Goal: Task Accomplishment & Management: Manage account settings

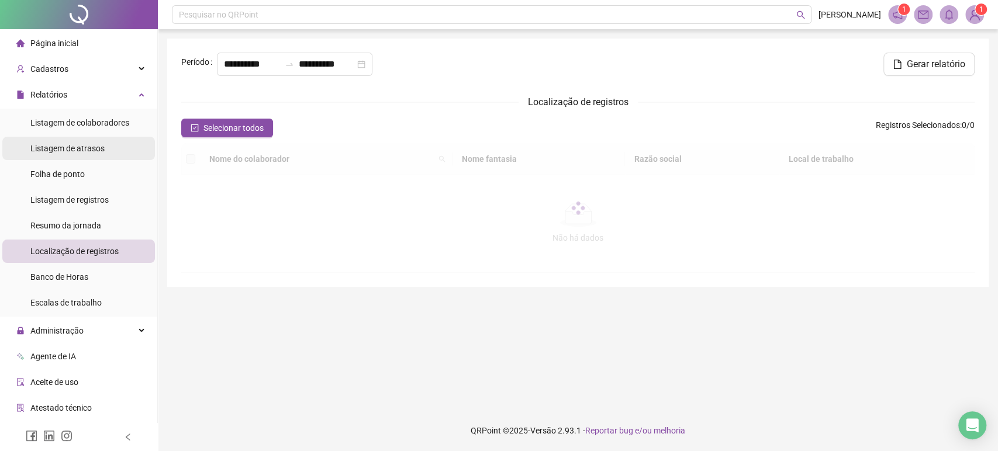
click at [115, 153] on li "Listagem de atrasos" at bounding box center [78, 148] width 153 height 23
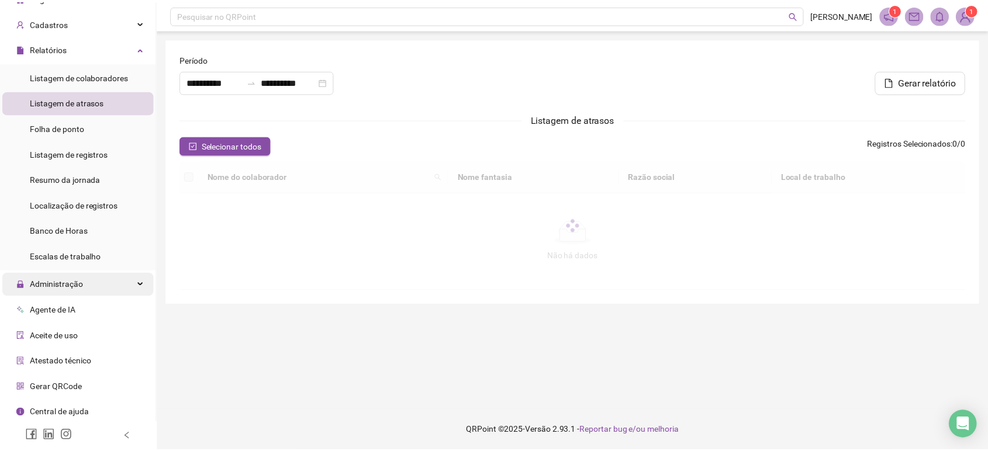
scroll to position [47, 0]
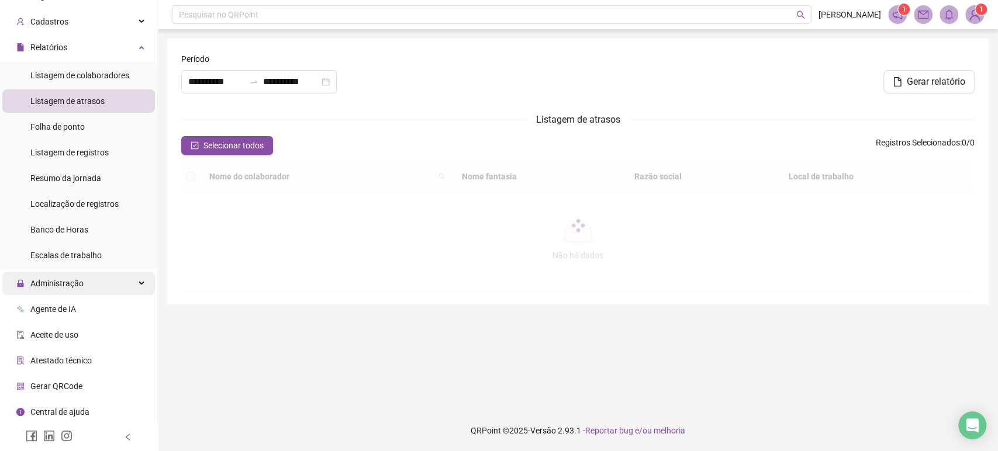
click at [110, 287] on div "Administração" at bounding box center [78, 283] width 153 height 23
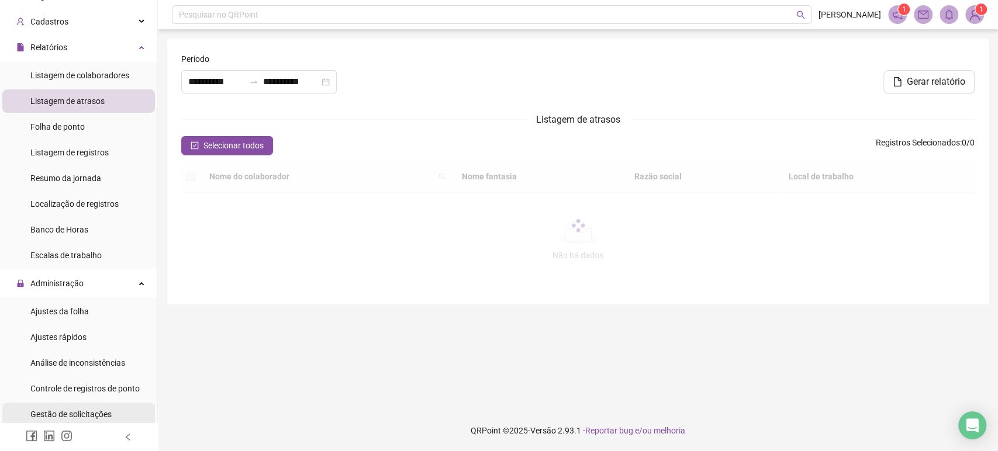
click at [109, 410] on span "Gestão de solicitações" at bounding box center [70, 414] width 81 height 9
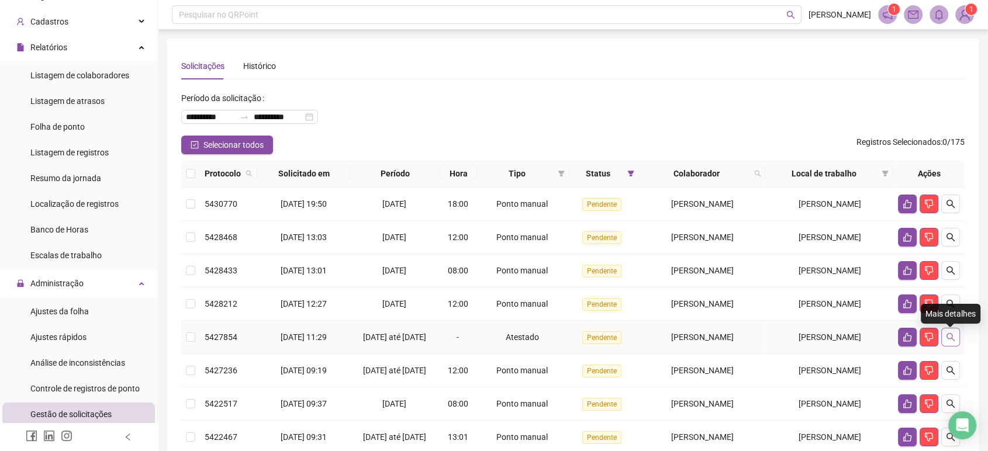
click at [954, 340] on icon "search" at bounding box center [950, 337] width 9 height 9
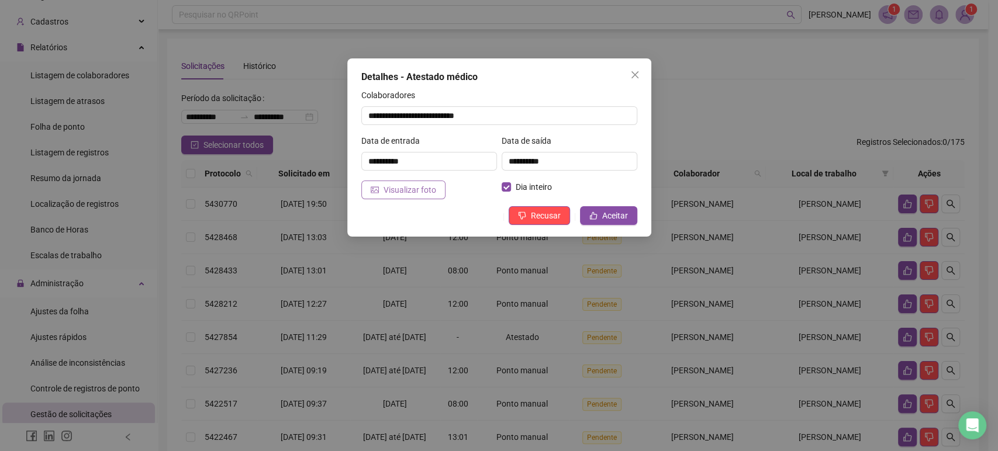
click at [406, 196] on span "Visualizar foto" at bounding box center [410, 190] width 53 height 13
click at [644, 78] on div "**********" at bounding box center [499, 147] width 304 height 178
click at [638, 78] on icon "close" at bounding box center [634, 74] width 9 height 9
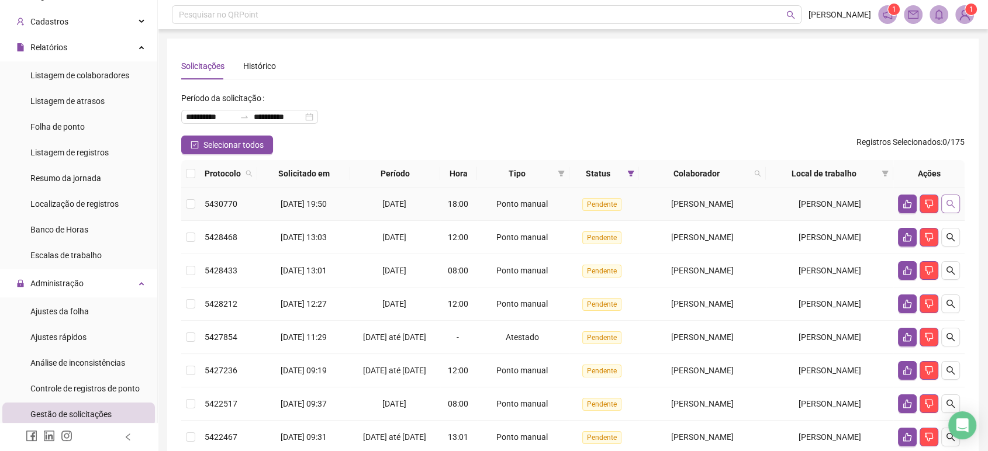
click at [945, 198] on button "button" at bounding box center [950, 204] width 19 height 19
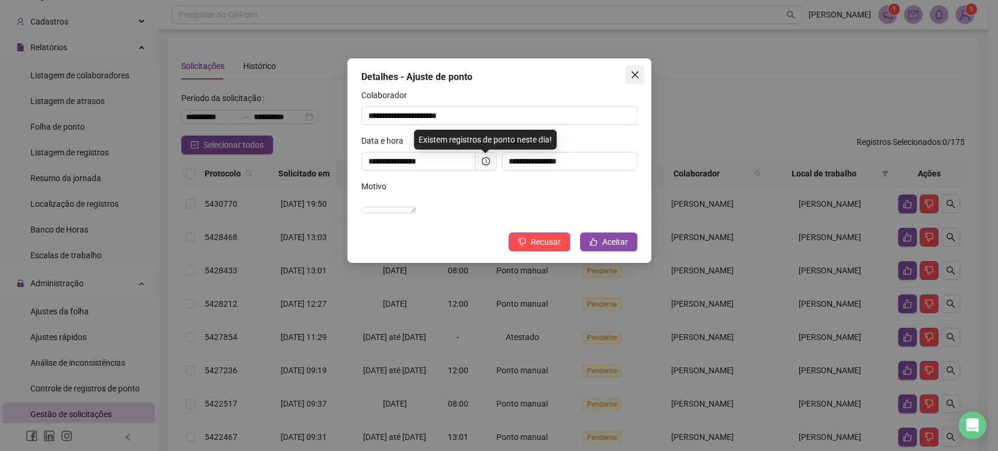
click at [632, 68] on button "Close" at bounding box center [635, 74] width 19 height 19
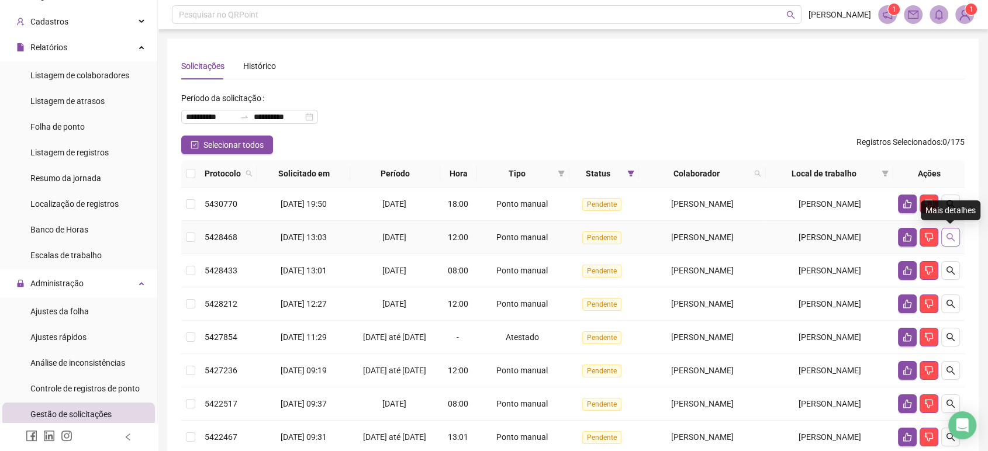
click at [953, 240] on icon "search" at bounding box center [951, 237] width 8 height 8
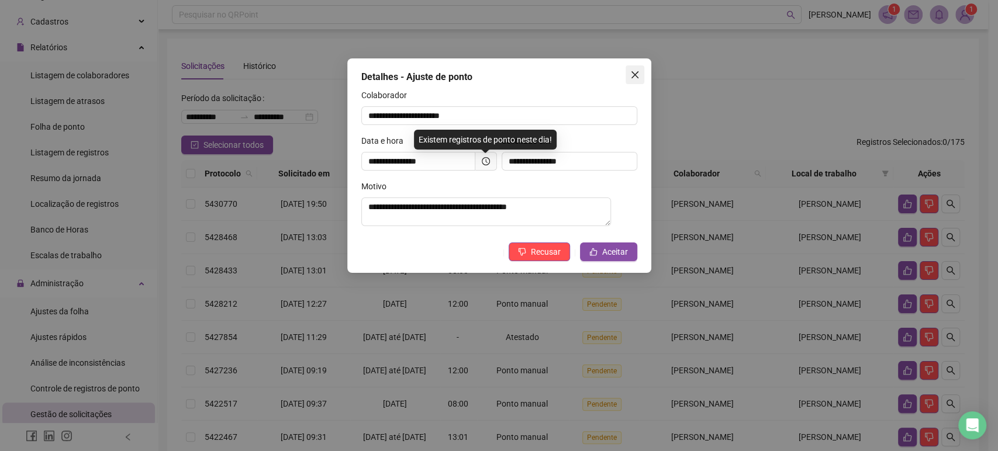
click at [636, 67] on button "Close" at bounding box center [635, 74] width 19 height 19
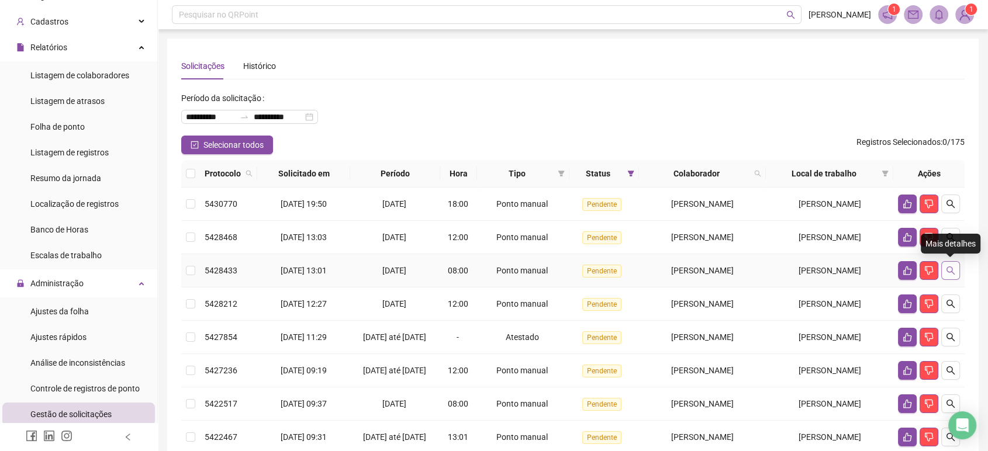
click at [954, 271] on icon "search" at bounding box center [950, 270] width 9 height 9
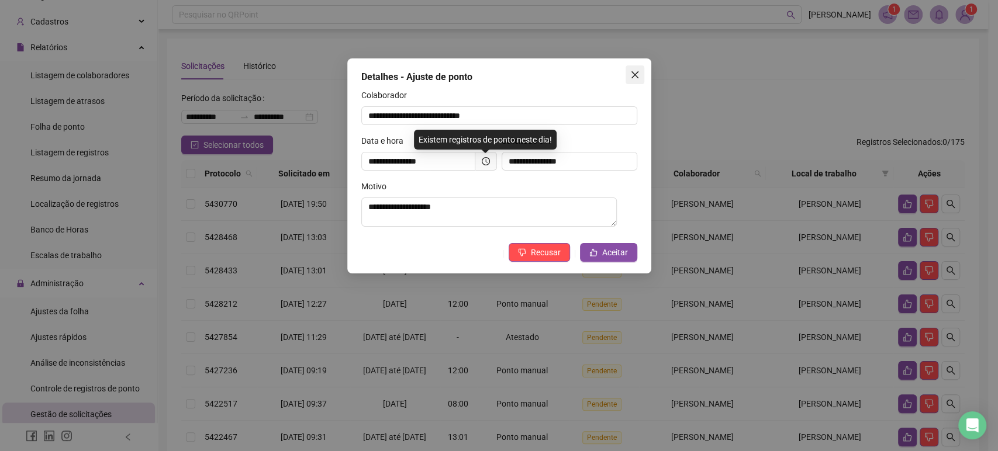
click at [631, 69] on button "Close" at bounding box center [635, 74] width 19 height 19
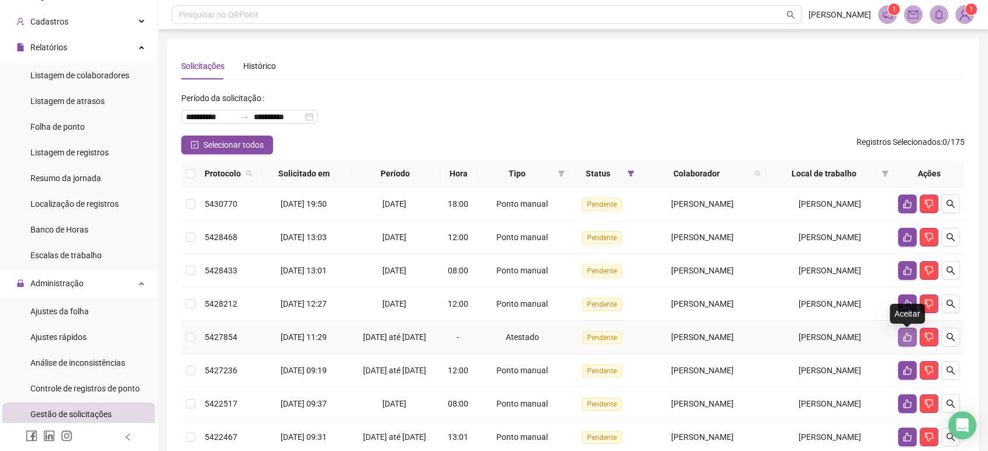
click at [911, 346] on button "button" at bounding box center [907, 337] width 19 height 19
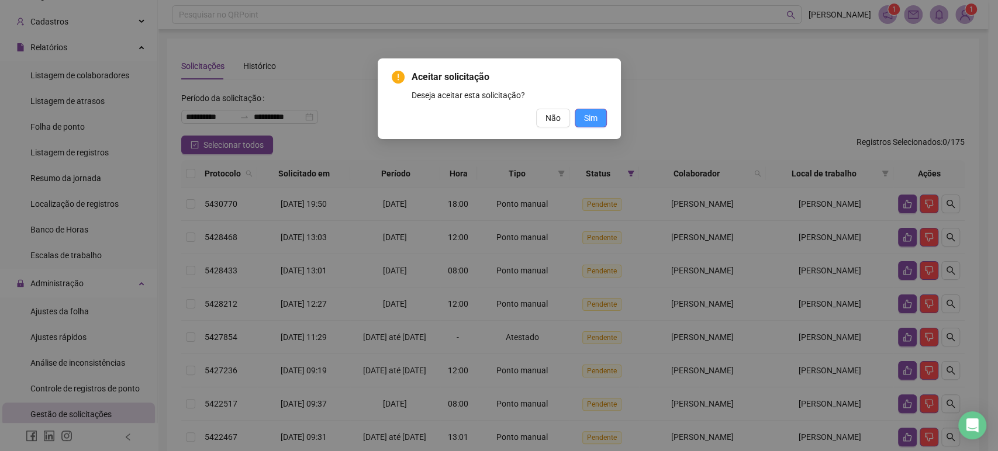
click at [597, 118] on span "Sim" at bounding box center [590, 118] width 13 height 13
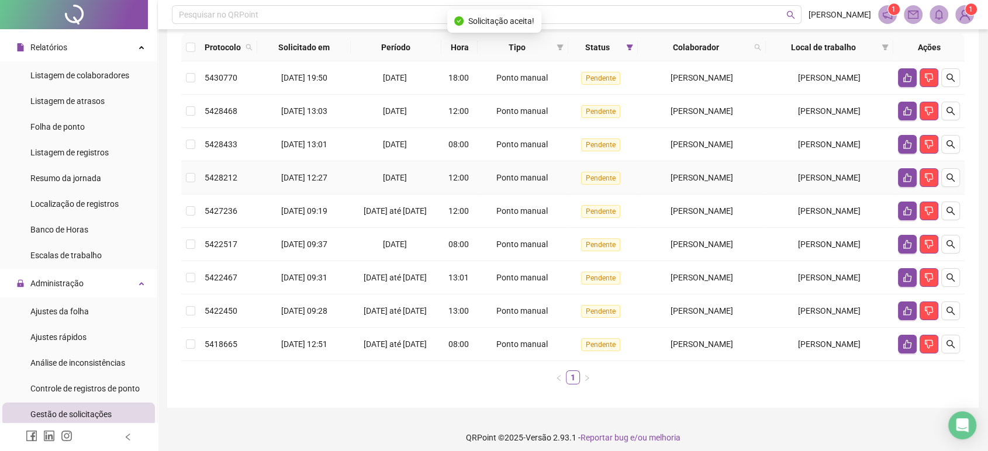
scroll to position [130, 0]
